Goal: Transaction & Acquisition: Purchase product/service

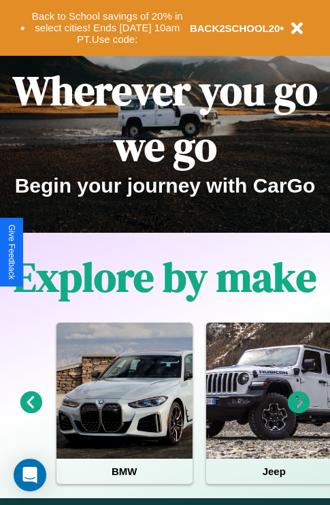
scroll to position [210, 0]
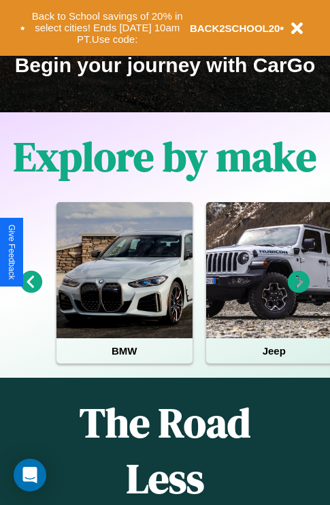
click at [299, 291] on icon at bounding box center [299, 282] width 22 height 22
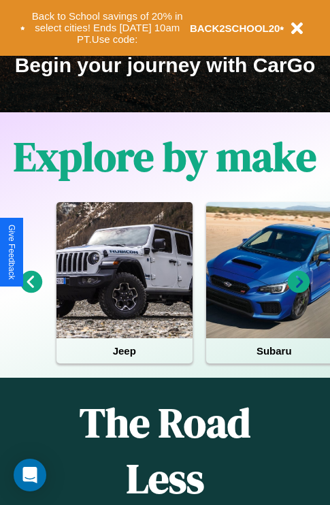
click at [299, 291] on icon at bounding box center [299, 282] width 22 height 22
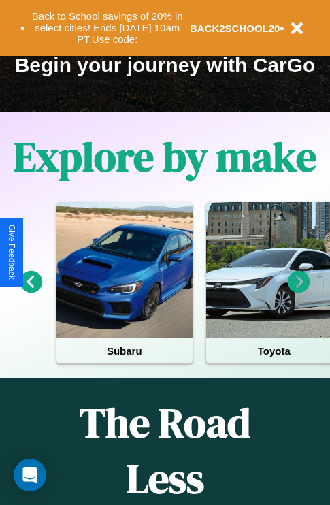
click at [299, 291] on icon at bounding box center [299, 282] width 22 height 22
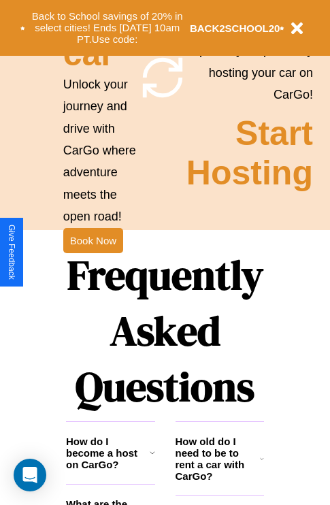
scroll to position [1648, 0]
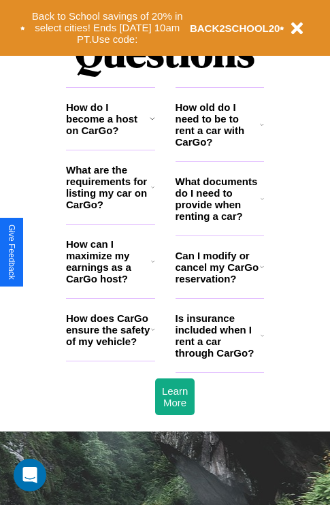
click at [219, 284] on h3 "Can I modify or cancel my CarGo reservation?" at bounding box center [218, 267] width 84 height 35
click at [110, 209] on h3 "What are the requirements for listing my car on CarGo?" at bounding box center [108, 187] width 85 height 46
click at [219, 146] on h3 "How old do I need to be to rent a car with CarGo?" at bounding box center [218, 124] width 85 height 46
click at [152, 335] on icon at bounding box center [153, 329] width 4 height 11
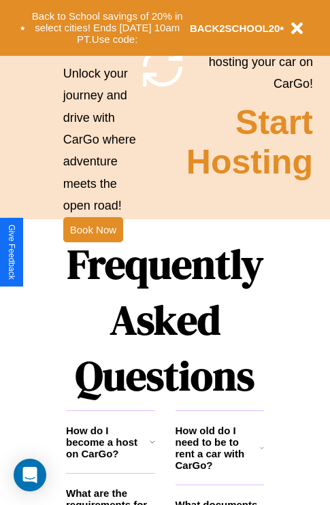
scroll to position [1325, 0]
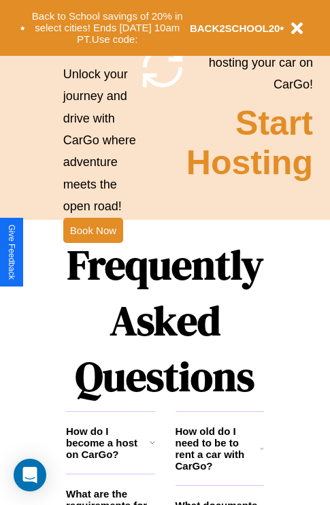
click at [93, 252] on h1 "Frequently Asked Questions" at bounding box center [165, 320] width 198 height 181
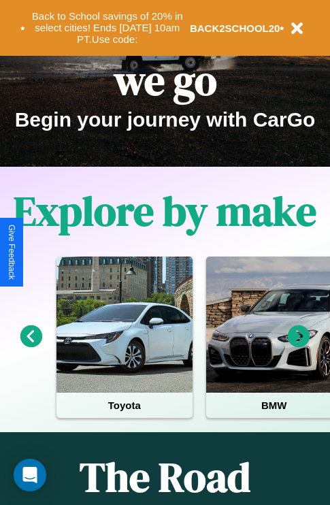
scroll to position [0, 0]
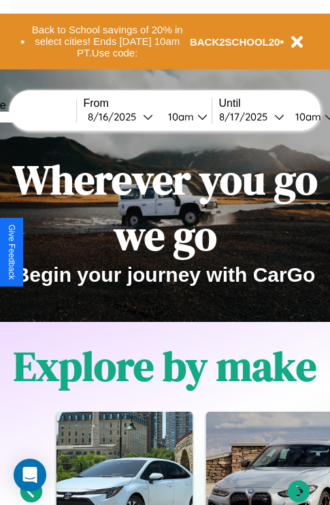
click at [46, 116] on input "text" at bounding box center [25, 117] width 102 height 11
type input "*********"
click at [136, 116] on div "8 / 16 / 2025" at bounding box center [115, 116] width 55 height 13
select select "*"
select select "****"
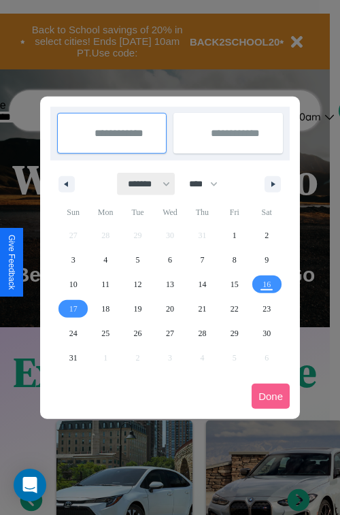
click at [143, 184] on select "******* ******** ***** ***** *** **** **** ****** ********* ******* ******** **…" at bounding box center [147, 184] width 58 height 22
select select "*"
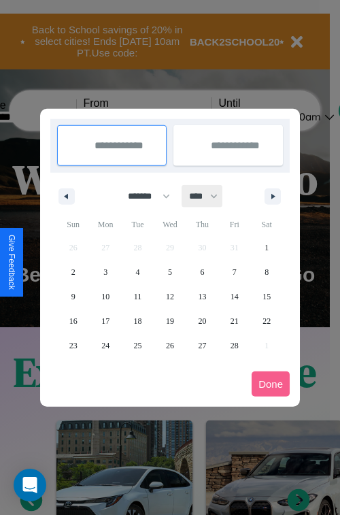
click at [210, 196] on select "**** **** **** **** **** **** **** **** **** **** **** **** **** **** **** ****…" at bounding box center [202, 196] width 41 height 22
select select "****"
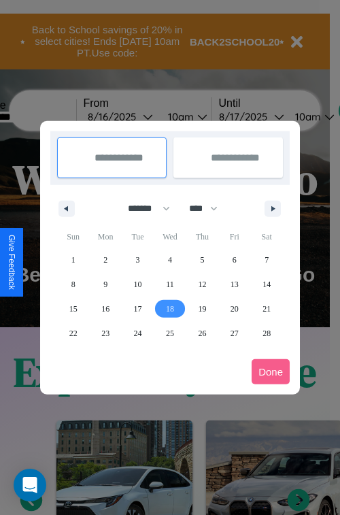
click at [169, 308] on span "18" at bounding box center [170, 309] width 8 height 24
type input "**********"
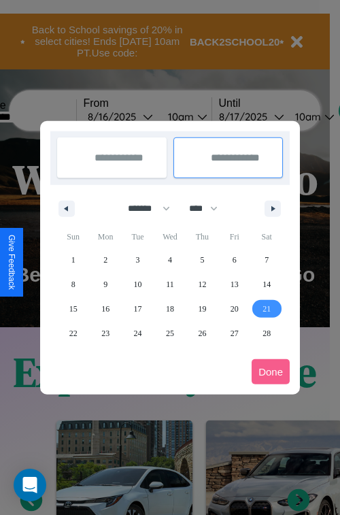
click at [267, 308] on span "21" at bounding box center [267, 309] width 8 height 24
type input "**********"
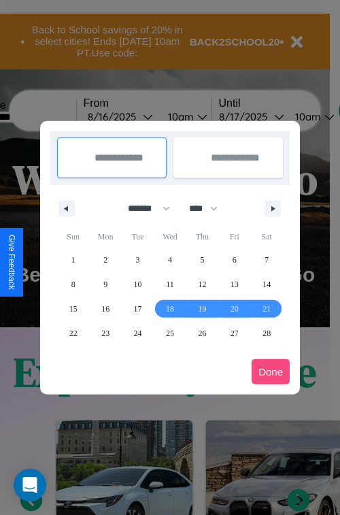
click at [271, 371] on button "Done" at bounding box center [271, 371] width 38 height 25
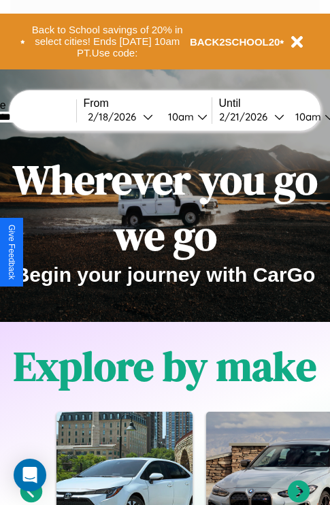
click at [195, 116] on div "10am" at bounding box center [179, 116] width 36 height 13
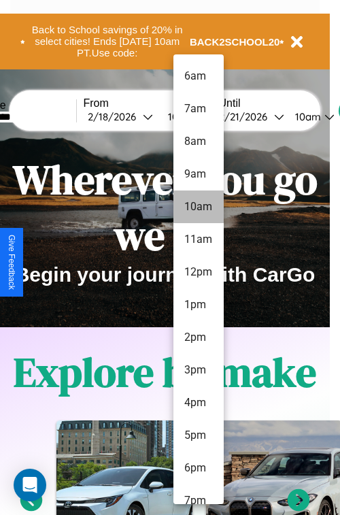
click at [198, 207] on li "10am" at bounding box center [198, 206] width 50 height 33
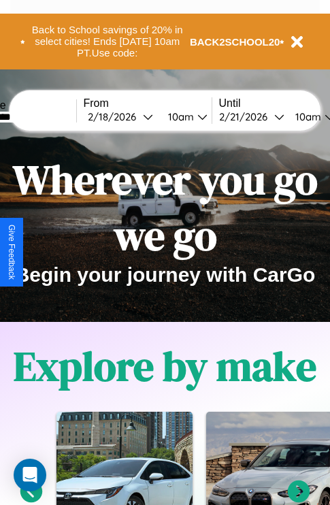
scroll to position [0, 50]
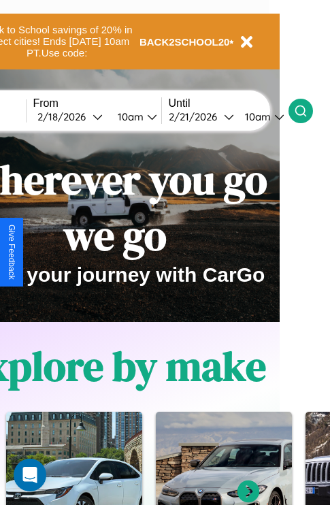
click at [308, 110] on icon at bounding box center [301, 111] width 14 height 14
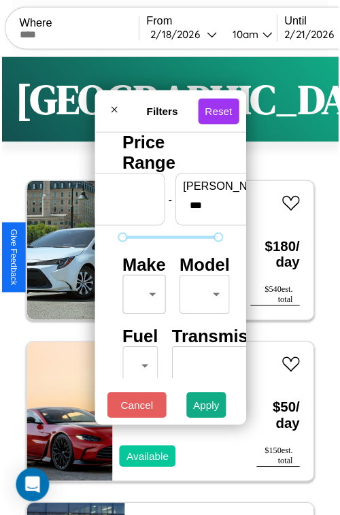
scroll to position [40, 0]
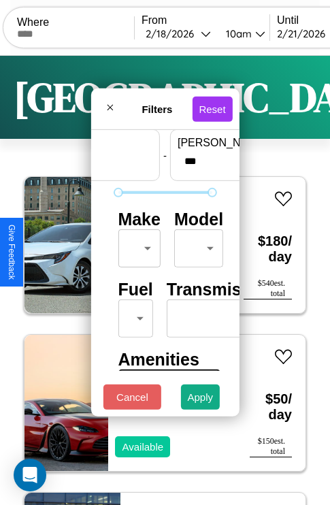
click at [137, 245] on body "CarGo Where From 2 / 18 / 2026 10am Until 2 / 21 / 2026 10am Become a Host Logi…" at bounding box center [165, 280] width 330 height 561
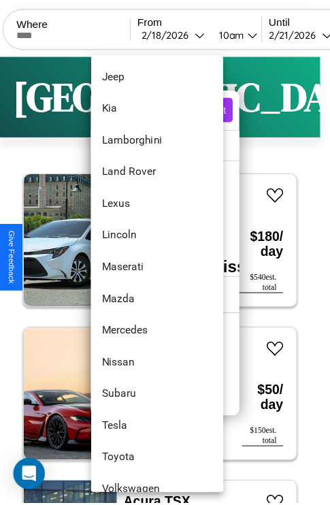
scroll to position [712, 0]
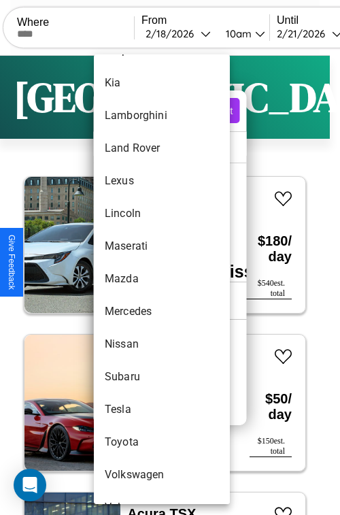
click at [136, 279] on li "Mazda" at bounding box center [162, 279] width 136 height 33
type input "*****"
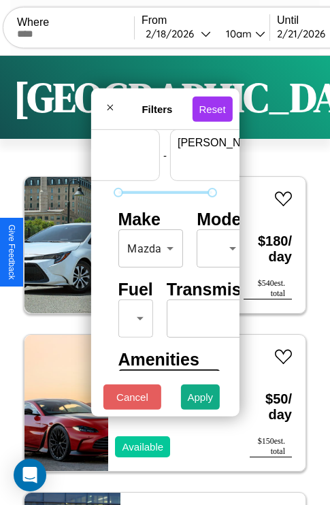
scroll to position [40, 84]
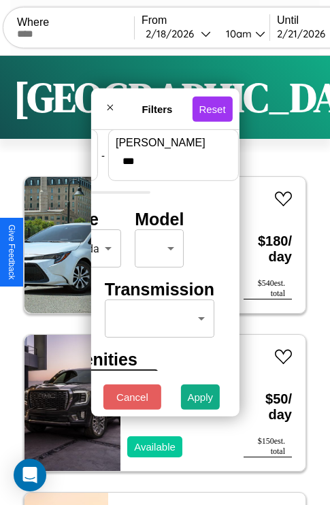
type input "***"
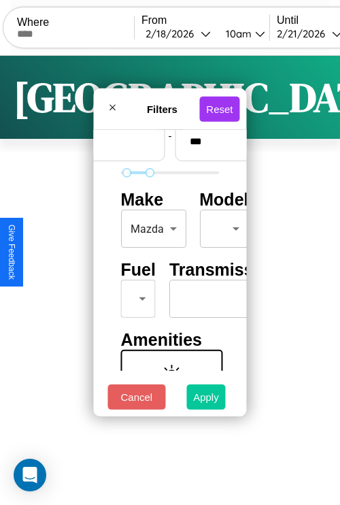
type input "**"
click at [205, 400] on button "Apply" at bounding box center [205, 396] width 39 height 25
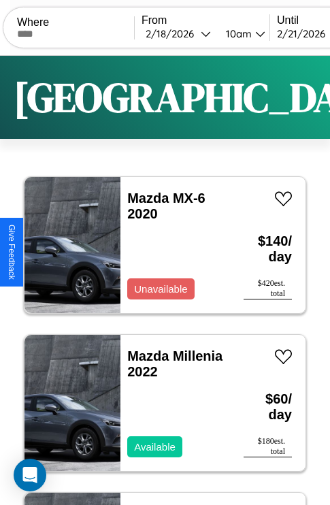
scroll to position [102, 0]
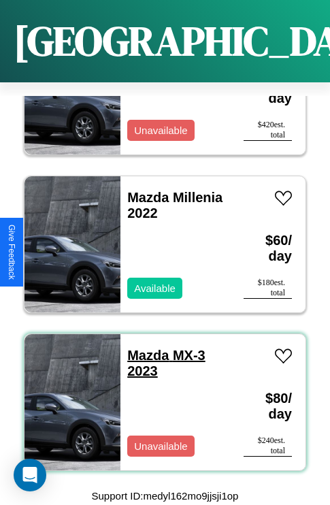
click at [144, 348] on link "Mazda MX-3 2023" at bounding box center [166, 363] width 78 height 31
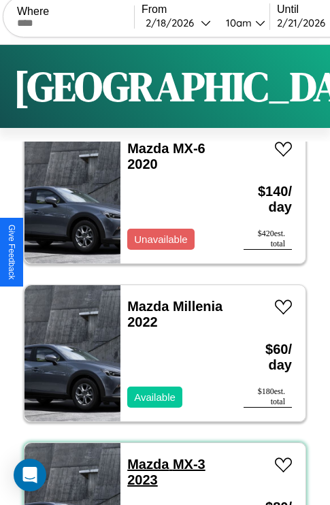
scroll to position [0, 0]
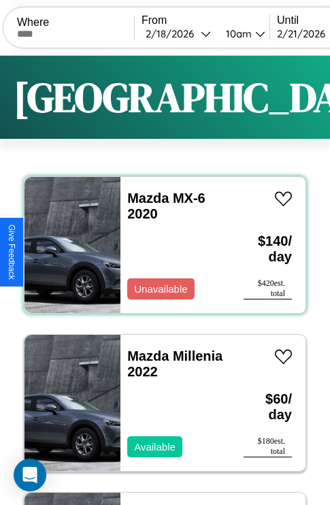
click at [160, 245] on div "Mazda MX-6 2020 Unavailable" at bounding box center [175, 245] width 110 height 136
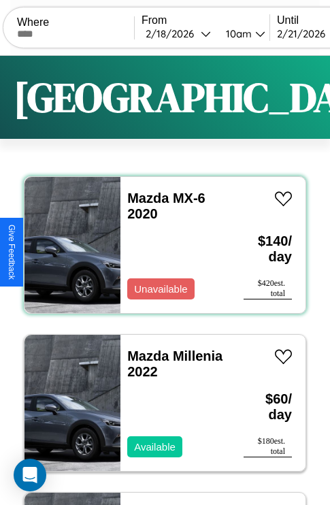
click at [160, 245] on div "Mazda MX-6 2020 Unavailable" at bounding box center [175, 245] width 110 height 136
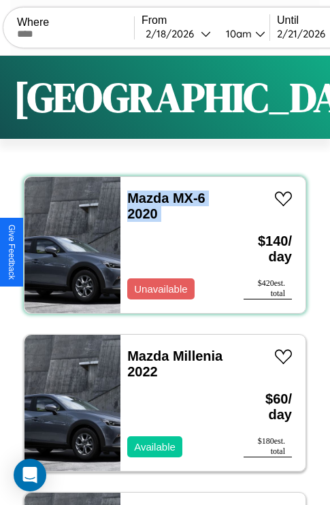
click at [160, 245] on div "Mazda MX-6 2020 Unavailable" at bounding box center [175, 245] width 110 height 136
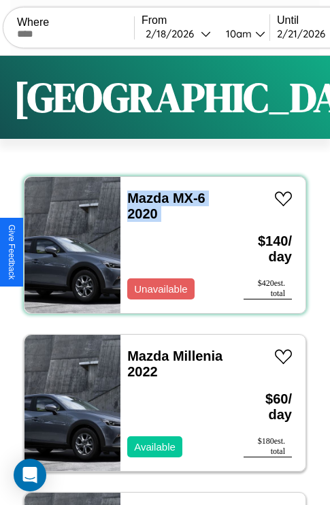
click at [160, 245] on div "Mazda MX-6 2020 Unavailable" at bounding box center [175, 245] width 110 height 136
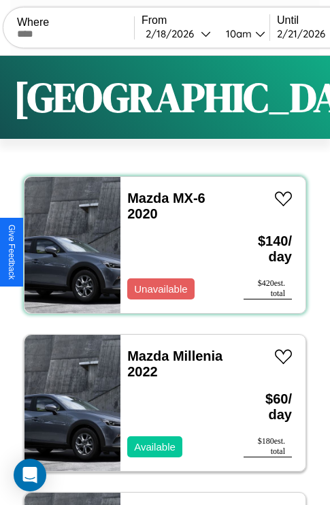
click at [160, 245] on div "Mazda MX-6 2020 Unavailable" at bounding box center [175, 245] width 110 height 136
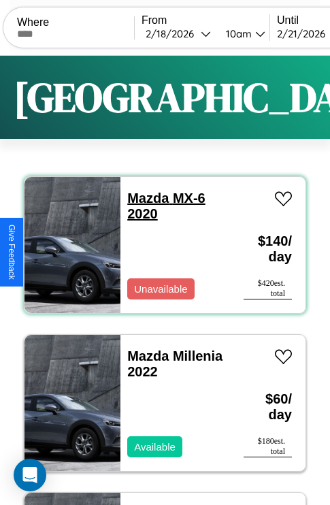
click at [144, 198] on link "Mazda MX-6 2020" at bounding box center [166, 205] width 78 height 31
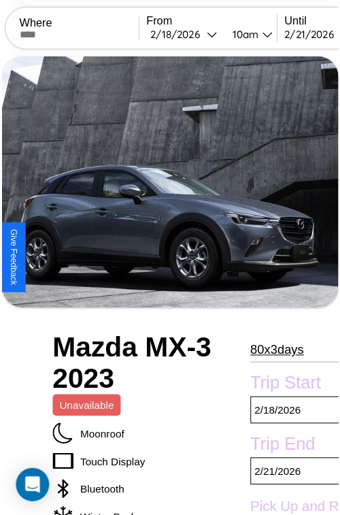
scroll to position [472, 57]
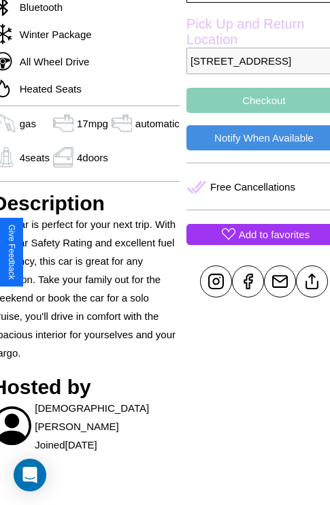
click at [252, 244] on p "Add to favorites" at bounding box center [274, 234] width 71 height 18
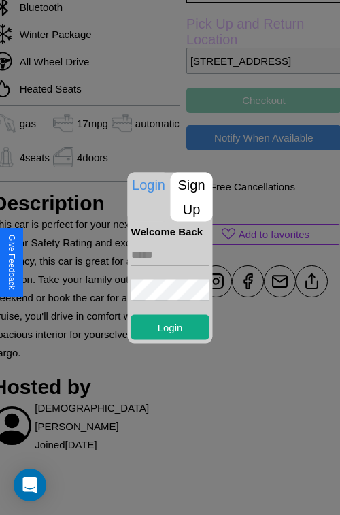
click at [191, 197] on p "Sign Up" at bounding box center [192, 196] width 42 height 49
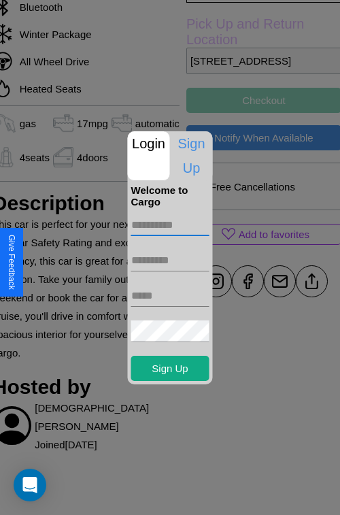
click at [170, 225] on input "text" at bounding box center [170, 225] width 78 height 22
type input "********"
click at [170, 260] on input "text" at bounding box center [170, 261] width 78 height 22
type input "****"
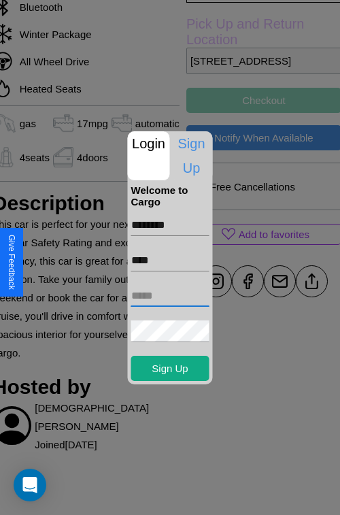
click at [170, 295] on input "text" at bounding box center [170, 296] width 78 height 22
type input "**********"
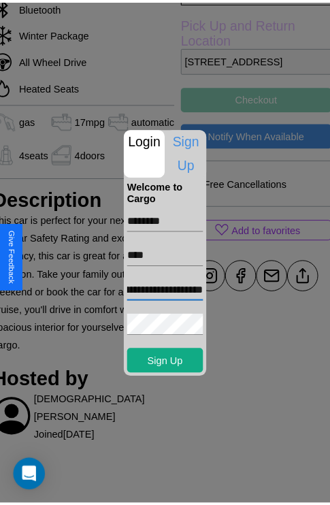
scroll to position [0, 0]
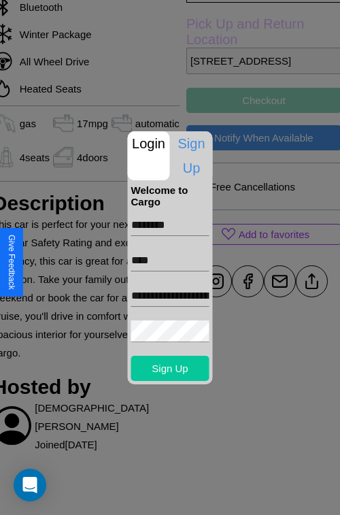
click at [170, 368] on button "Sign Up" at bounding box center [170, 368] width 78 height 25
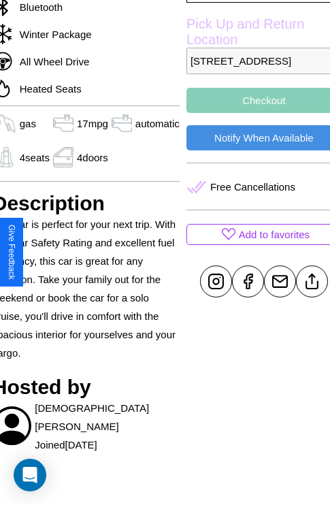
scroll to position [472, 57]
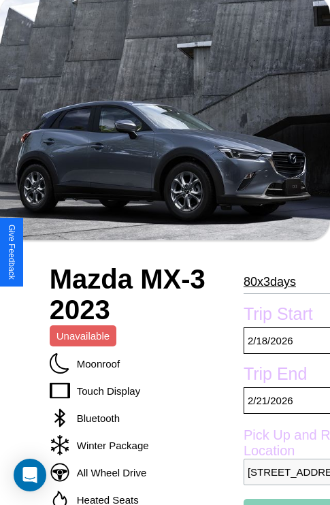
scroll to position [90, 0]
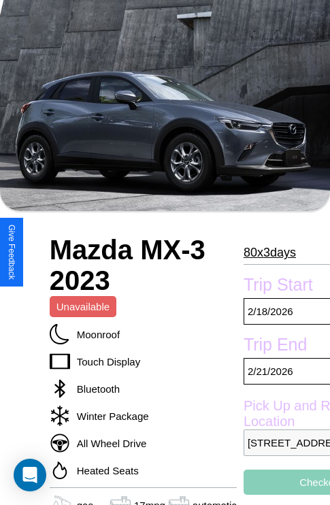
click at [263, 252] on p "80 x 3 days" at bounding box center [270, 253] width 52 height 22
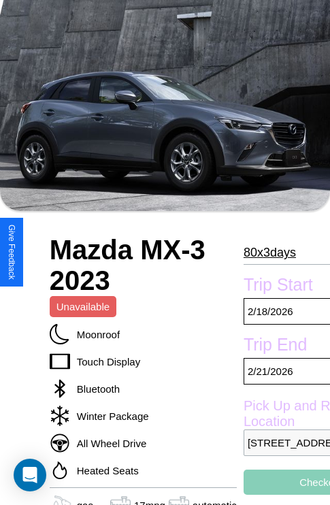
click at [263, 252] on p "80 x 3 days" at bounding box center [270, 253] width 52 height 22
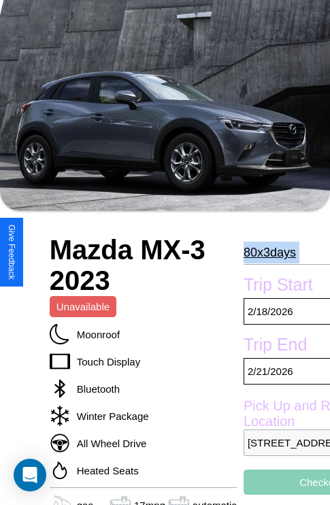
click at [263, 252] on p "80 x 3 days" at bounding box center [270, 253] width 52 height 22
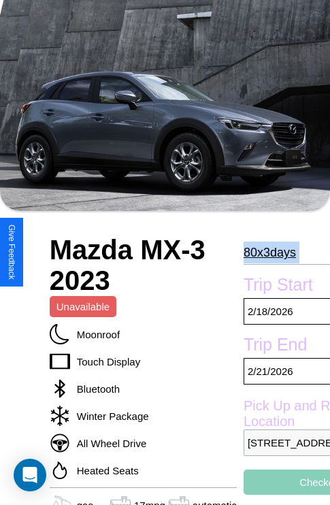
click at [263, 252] on p "80 x 3 days" at bounding box center [270, 253] width 52 height 22
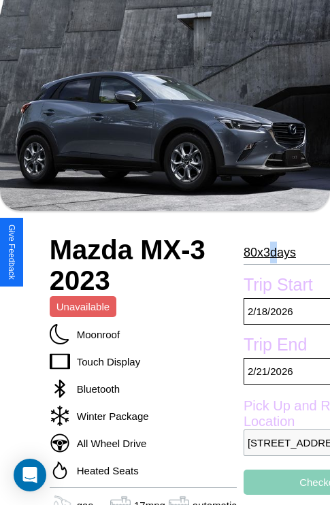
click at [263, 252] on p "80 x 3 days" at bounding box center [270, 253] width 52 height 22
